Goal: Task Accomplishment & Management: Manage account settings

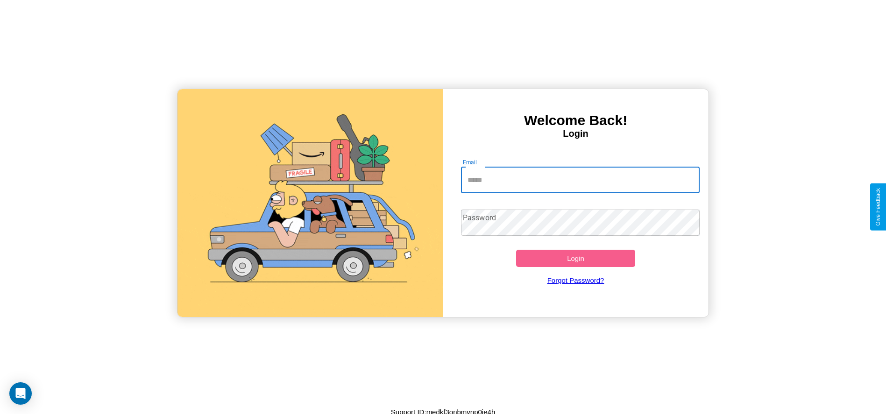
click at [580, 180] on input "Email" at bounding box center [580, 180] width 239 height 26
type input "**********"
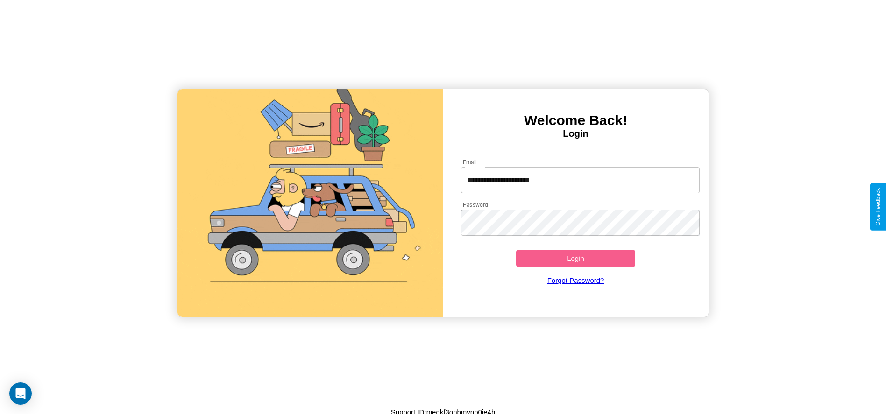
click at [575, 258] on button "Login" at bounding box center [576, 258] width 120 height 17
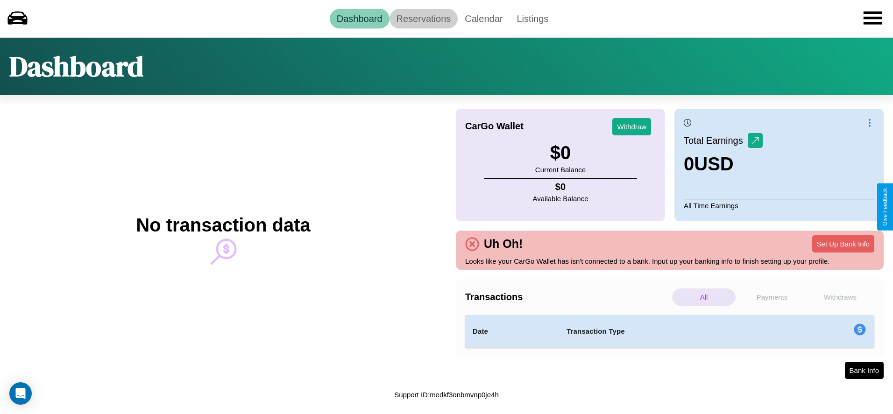
click at [423, 18] on link "Reservations" at bounding box center [423, 19] width 69 height 20
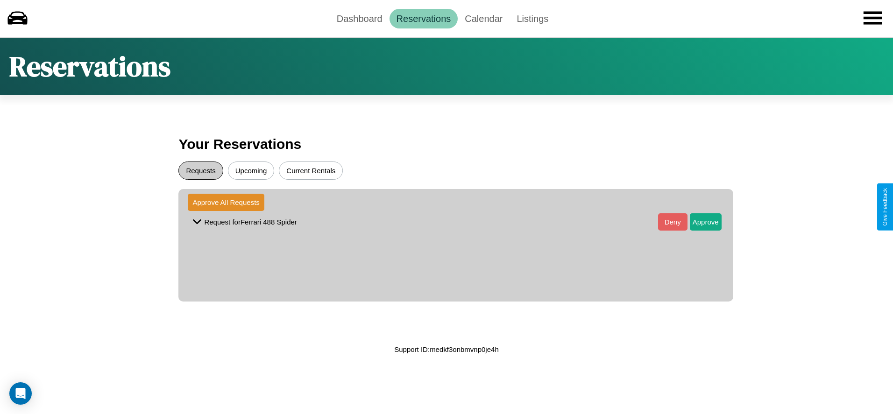
click at [201, 170] on button "Requests" at bounding box center [200, 171] width 44 height 18
click at [698, 222] on button "Approve" at bounding box center [706, 221] width 32 height 17
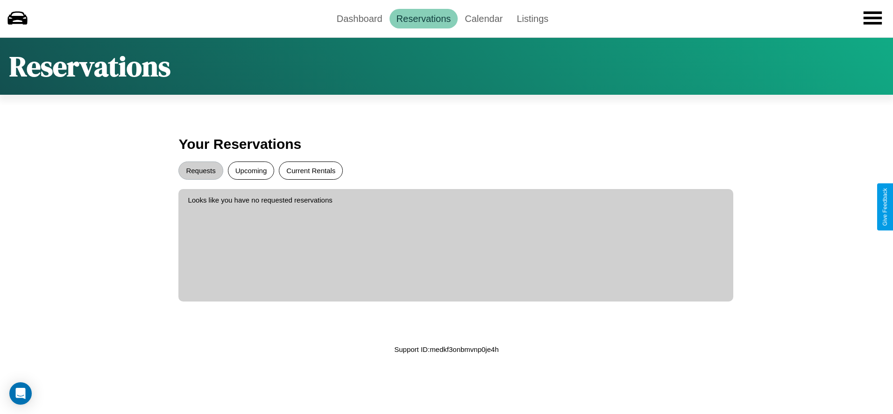
click at [311, 170] on button "Current Rentals" at bounding box center [311, 171] width 64 height 18
click at [359, 18] on link "Dashboard" at bounding box center [360, 19] width 60 height 20
